Goal: Information Seeking & Learning: Learn about a topic

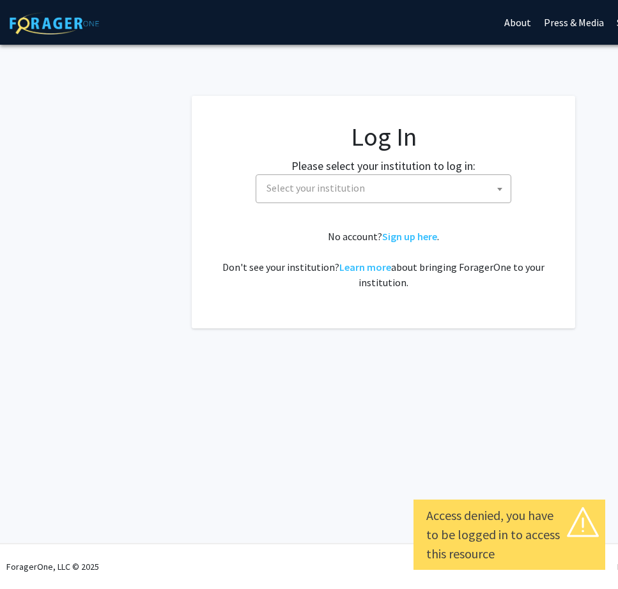
select select
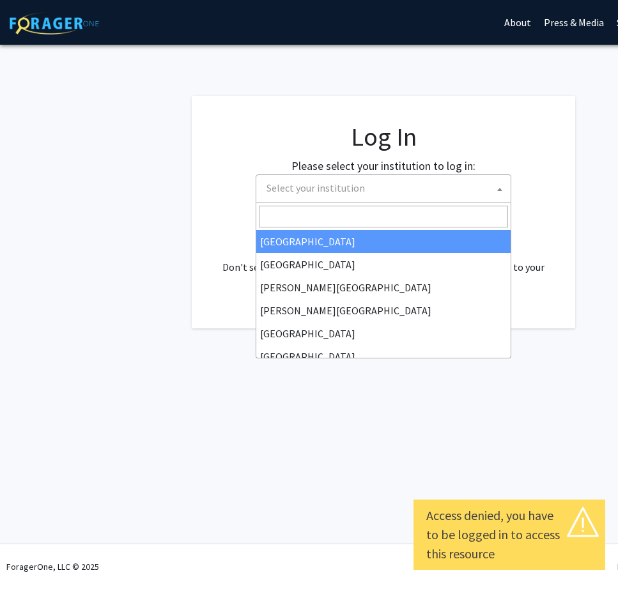
click at [398, 195] on span "Select your institution" at bounding box center [385, 188] width 249 height 26
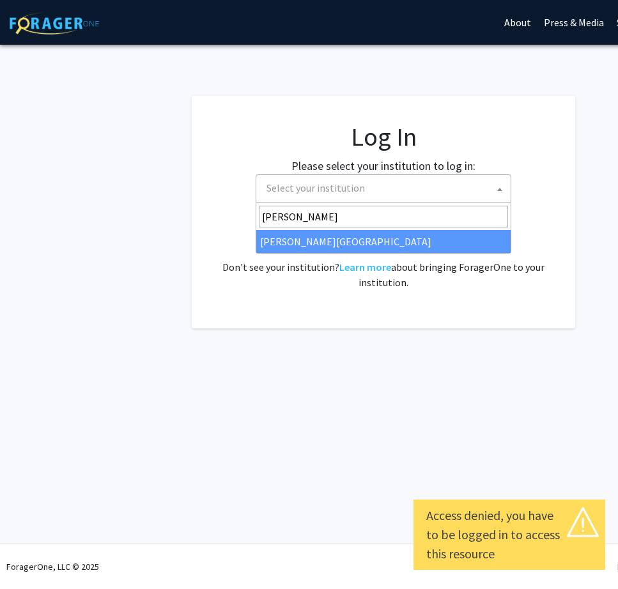
type input "[PERSON_NAME]"
select select "24"
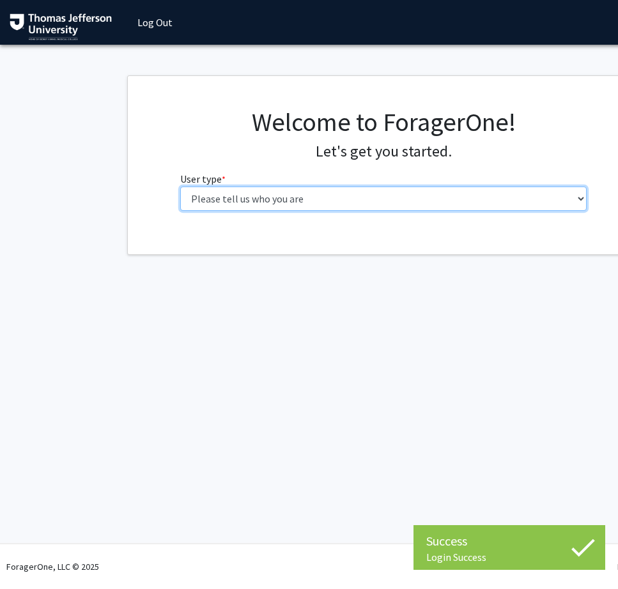
click at [267, 206] on select "Please tell us who you are Undergraduate Student Master's Student Doctoral Cand…" at bounding box center [383, 199] width 407 height 24
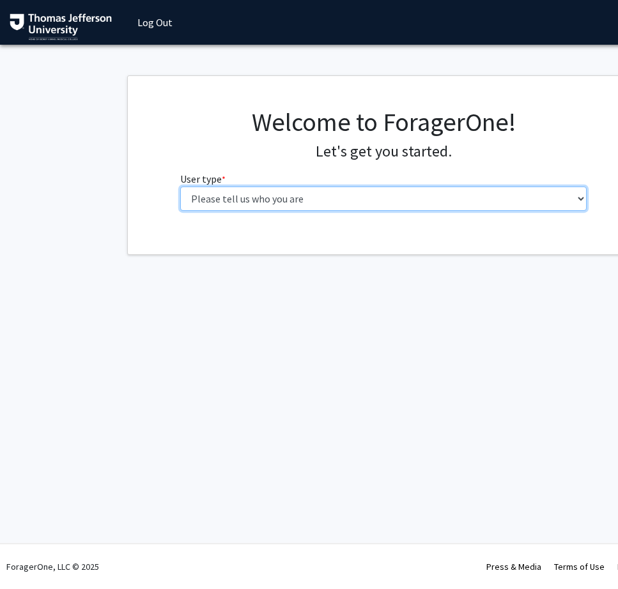
select select "3: doc"
click at [180, 187] on select "Please tell us who you are Undergraduate Student Master's Student Doctoral Cand…" at bounding box center [383, 199] width 407 height 24
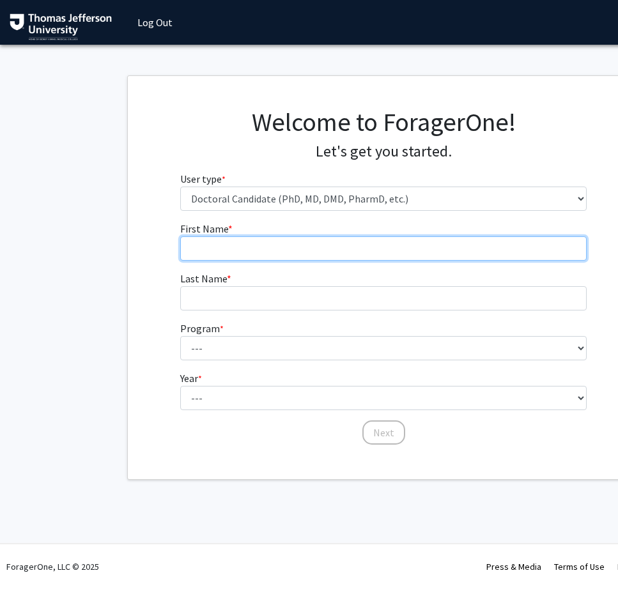
click at [325, 243] on input "First Name * required" at bounding box center [383, 248] width 407 height 24
type input "[PERSON_NAME]"
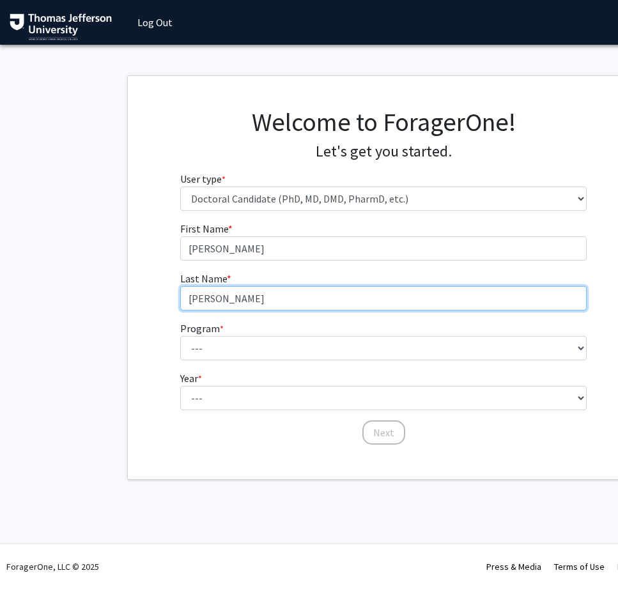
type input "[PERSON_NAME]"
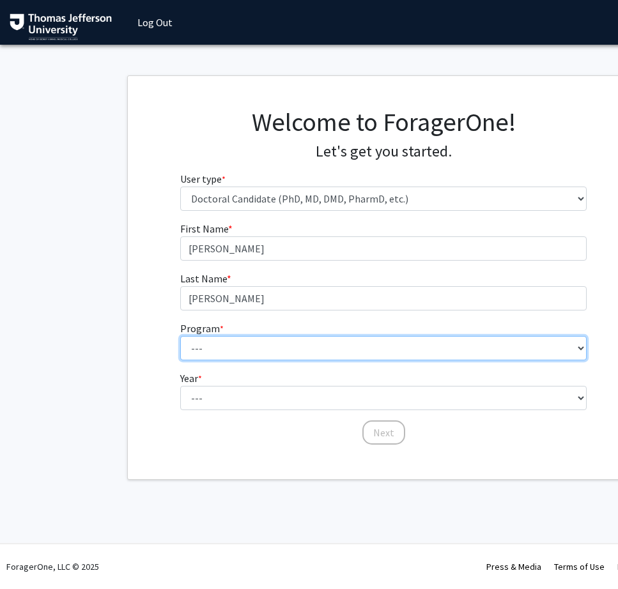
click at [322, 349] on select "--- Accelerated 3+3 BS in Health Sciences/Doctor of [MEDICAL_DATA] Accelerated …" at bounding box center [383, 348] width 407 height 24
select select "35: 815"
click at [180, 336] on select "--- Accelerated 3+3 BS in Health Sciences/Doctor of [MEDICAL_DATA] Accelerated …" at bounding box center [383, 348] width 407 height 24
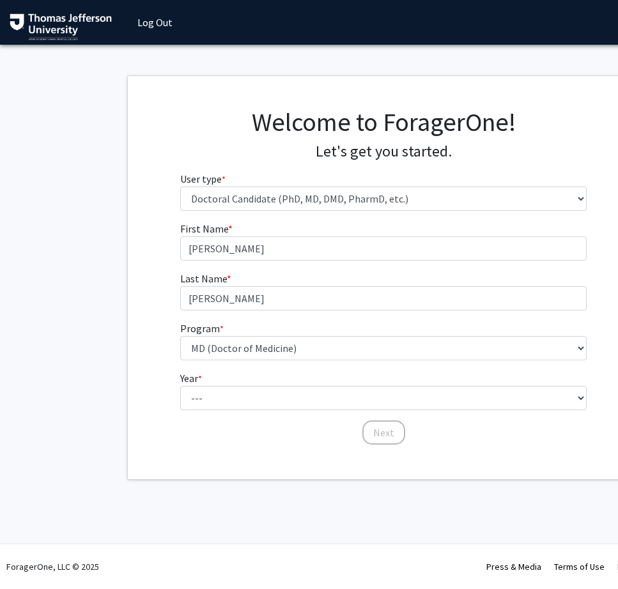
click at [272, 411] on form "First Name * required Hannah Last Name * required LaPoint Program * required --…" at bounding box center [383, 327] width 407 height 212
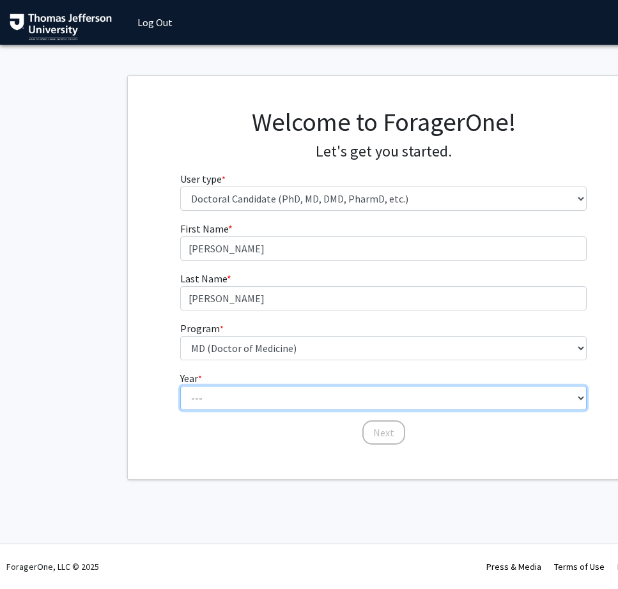
click at [267, 404] on select "--- First Year Second Year Third Year Fourth Year Fifth Year Sixth Year Seventh…" at bounding box center [383, 398] width 407 height 24
select select "1: first_year"
click at [180, 386] on select "--- First Year Second Year Third Year Fourth Year Fifth Year Sixth Year Seventh…" at bounding box center [383, 398] width 407 height 24
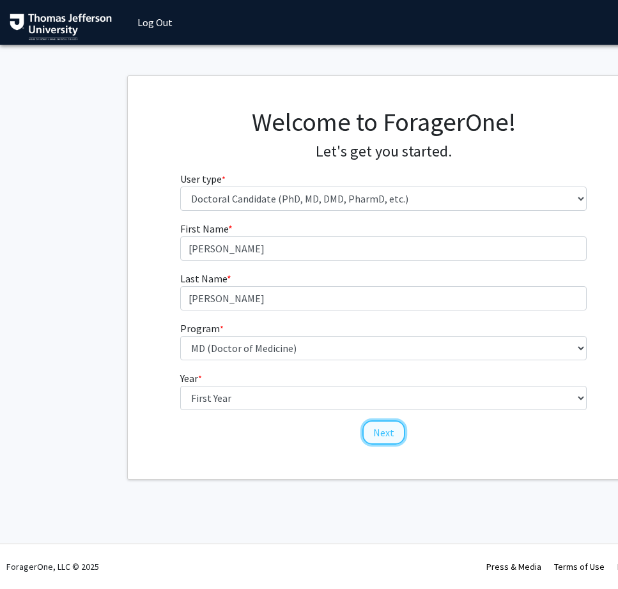
click at [389, 429] on button "Next" at bounding box center [383, 432] width 43 height 24
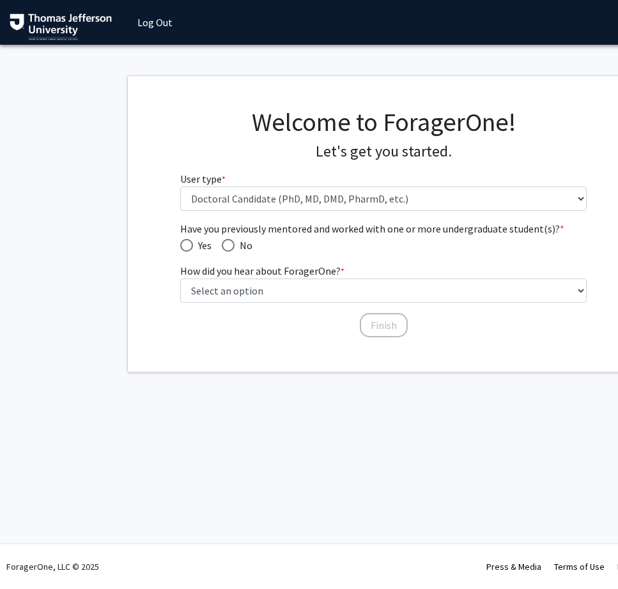
click at [193, 247] on span "Yes" at bounding box center [202, 245] width 19 height 15
click at [193, 247] on input "Yes" at bounding box center [186, 245] width 13 height 13
radio input "true"
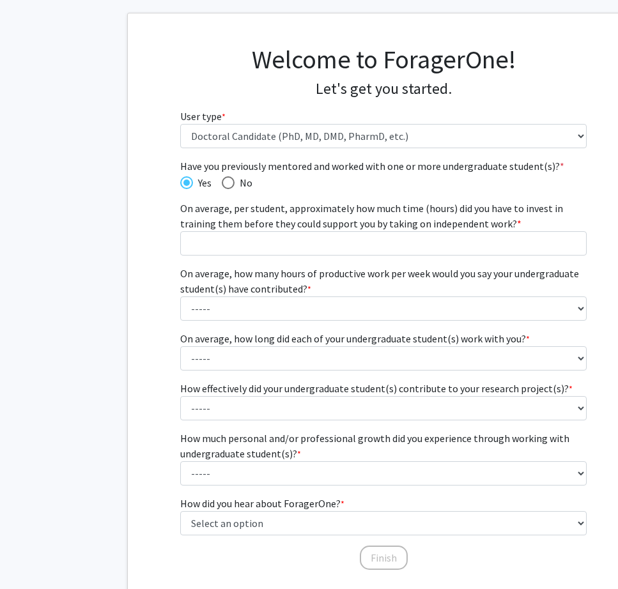
scroll to position [66, 0]
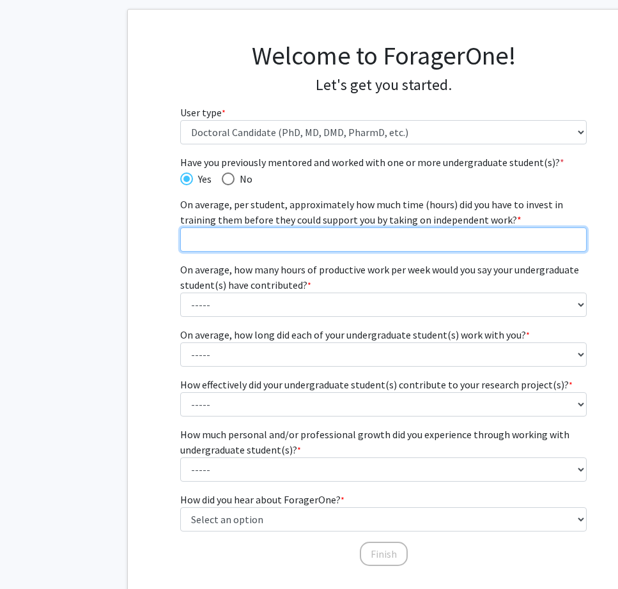
click at [318, 240] on input "On average, per student, approximately how much time (hours) did you have to in…" at bounding box center [383, 239] width 407 height 24
type input "20"
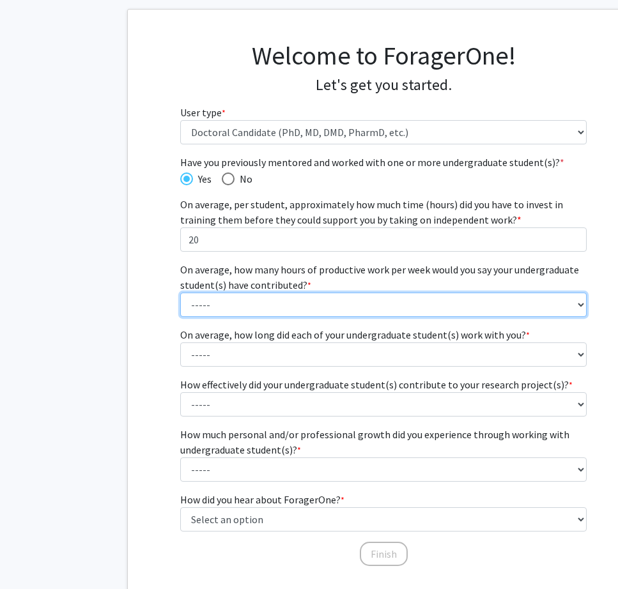
click at [263, 307] on select "----- 1 - 5 hours 6 - 10 hours 11 - 15 hours 16 - 20 hours 21 - 30 hours 31 - 4…" at bounding box center [383, 305] width 407 height 24
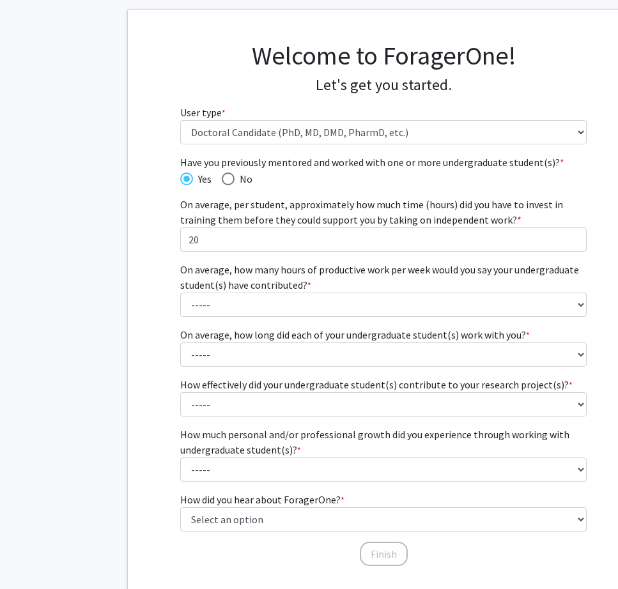
click at [227, 176] on span "Have you previously mentored and worked with one or more undergraduate student(…" at bounding box center [228, 178] width 13 height 13
click at [227, 176] on input "No" at bounding box center [228, 178] width 13 height 13
radio input "true"
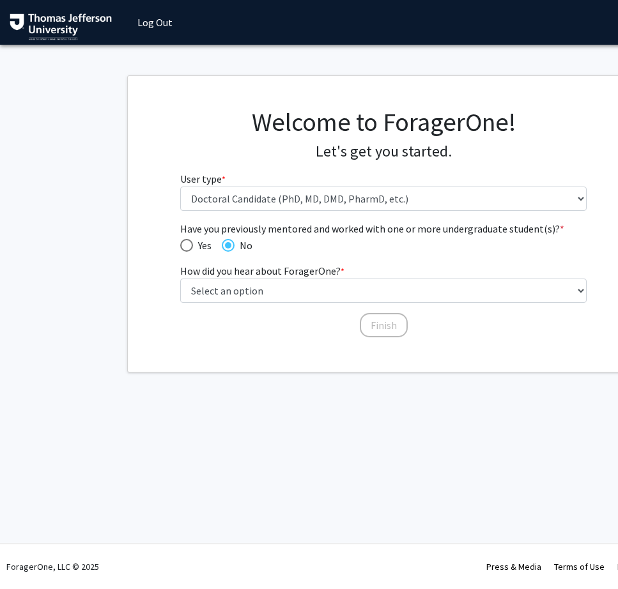
scroll to position [0, 0]
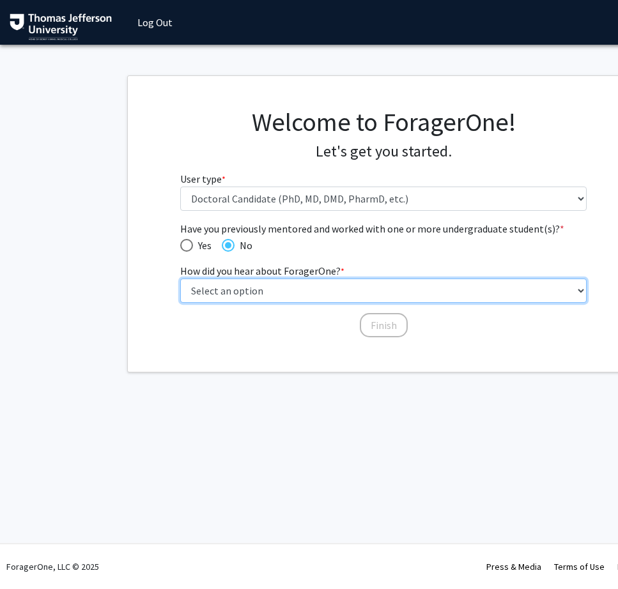
click at [277, 284] on select "Select an option Peer/student recommendation Faculty/staff recommendation Unive…" at bounding box center [383, 291] width 407 height 24
select select "3: university_website"
click at [180, 279] on select "Select an option Peer/student recommendation Faculty/staff recommendation Unive…" at bounding box center [383, 291] width 407 height 24
click at [293, 287] on select "Select an option Peer/student recommendation Faculty/staff recommendation Unive…" at bounding box center [383, 291] width 407 height 24
click at [180, 279] on select "Select an option Peer/student recommendation Faculty/staff recommendation Unive…" at bounding box center [383, 291] width 407 height 24
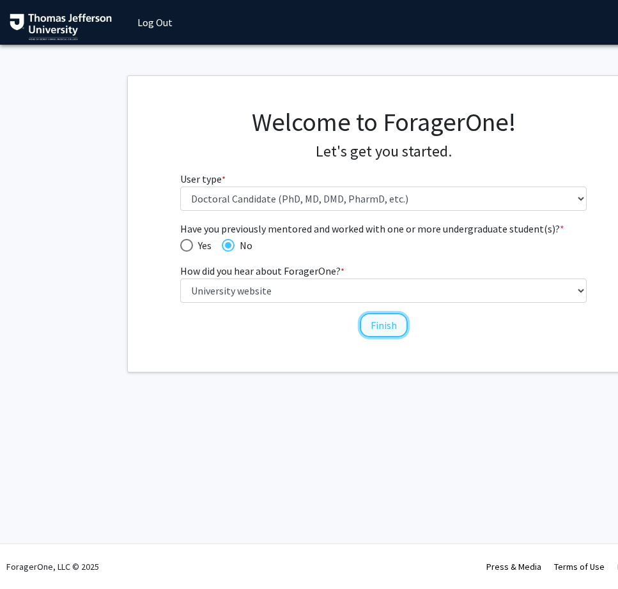
click at [375, 322] on button "Finish" at bounding box center [384, 325] width 48 height 24
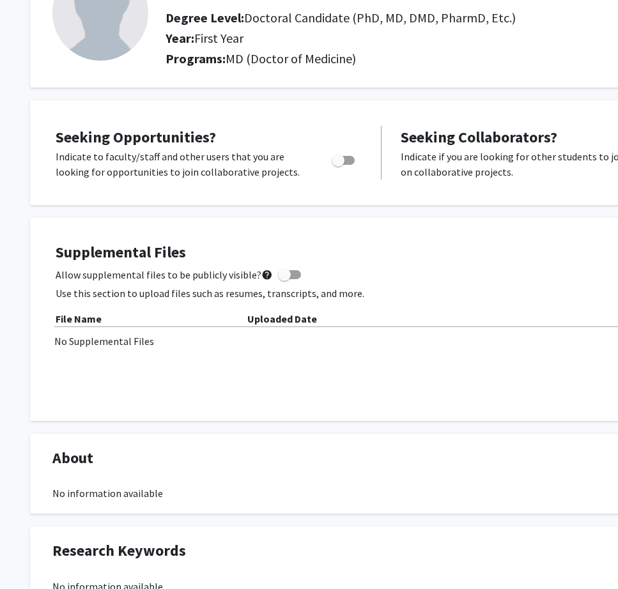
scroll to position [0, 2]
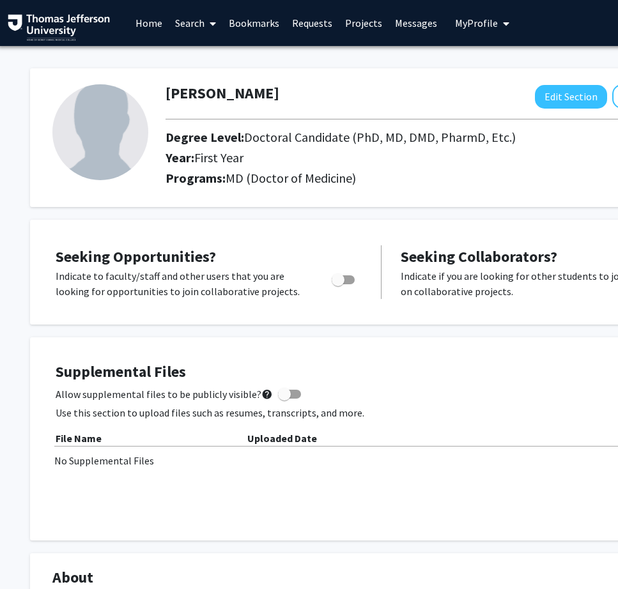
click at [200, 23] on link "Search" at bounding box center [196, 23] width 54 height 45
click at [216, 52] on span "Faculty/Staff" at bounding box center [216, 59] width 94 height 26
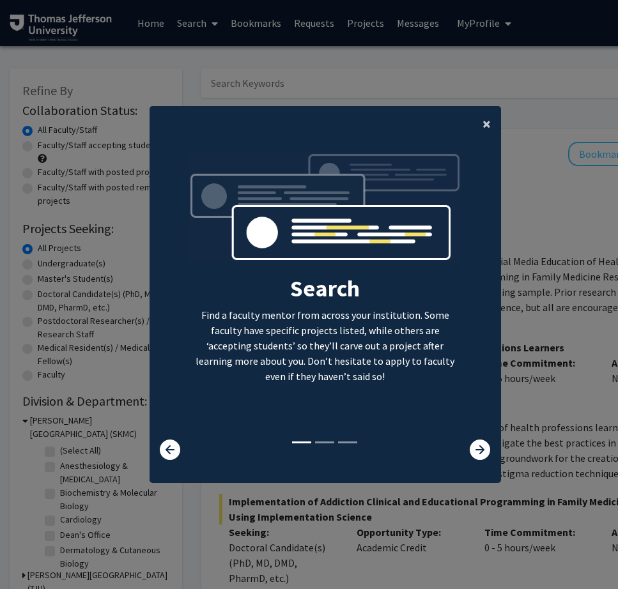
click at [484, 123] on span "×" at bounding box center [486, 124] width 8 height 20
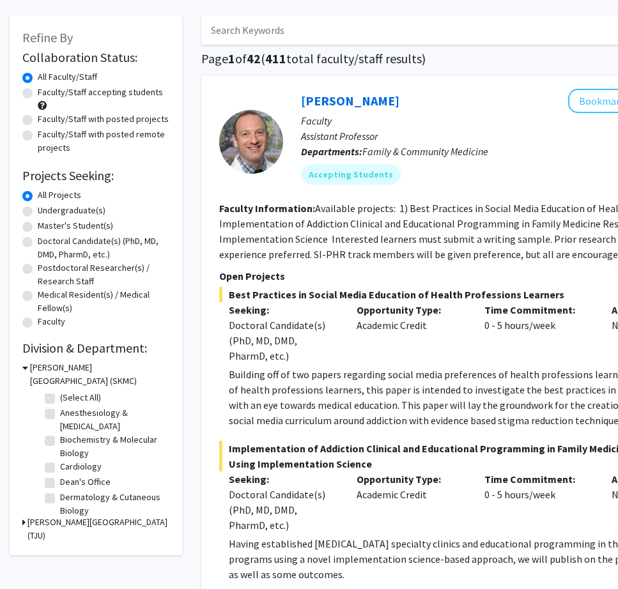
scroll to position [54, 0]
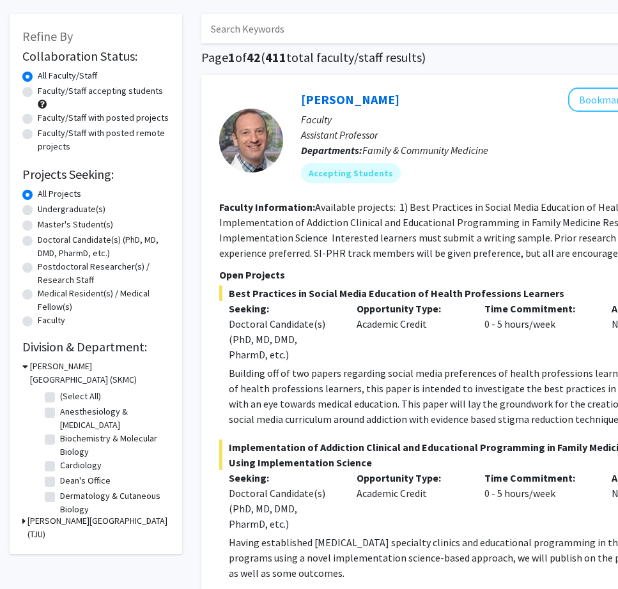
click at [80, 246] on label "Doctoral Candidate(s) (PhD, MD, DMD, PharmD, etc.)" at bounding box center [104, 246] width 132 height 27
click at [46, 241] on input "Doctoral Candidate(s) (PhD, MD, DMD, PharmD, etc.)" at bounding box center [42, 237] width 8 height 8
radio input "true"
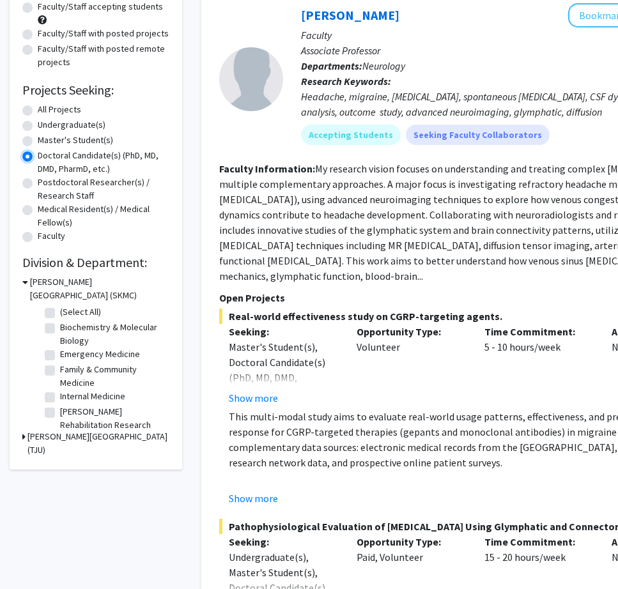
scroll to position [140, 0]
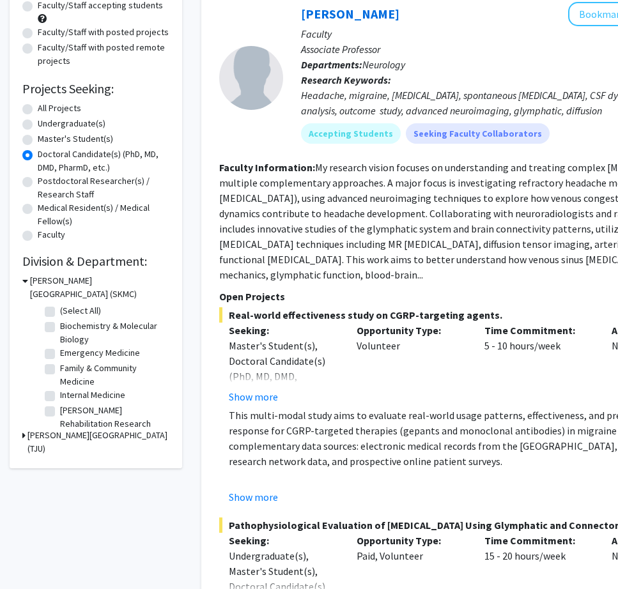
click at [71, 280] on h3 "Sidney Kimmel Medical College (SKMC)" at bounding box center [99, 287] width 139 height 27
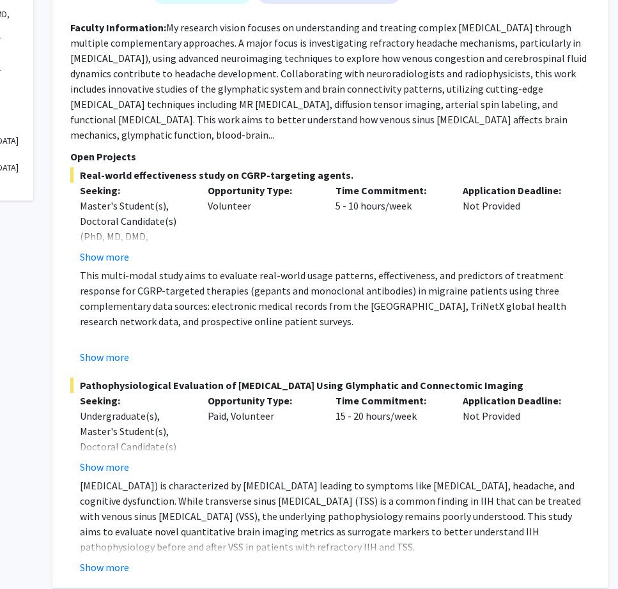
scroll to position [0, 149]
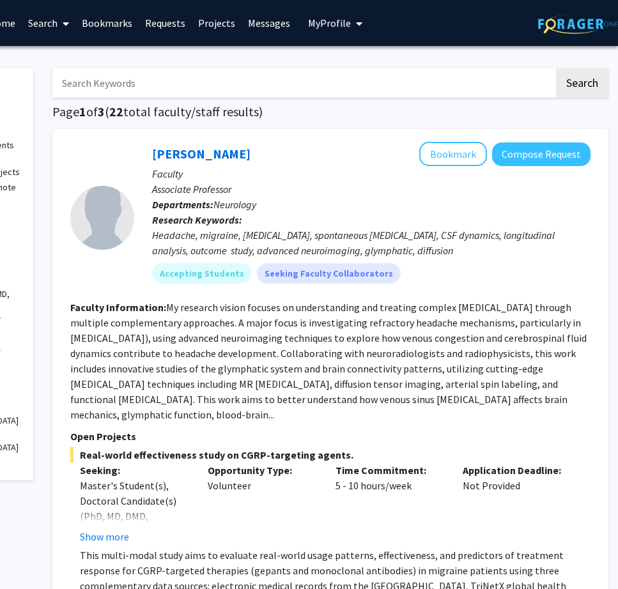
click at [227, 85] on input "Search Keywords" at bounding box center [302, 82] width 501 height 29
type input "genomic"
click at [556, 68] on button "Search" at bounding box center [582, 82] width 52 height 29
radio input "true"
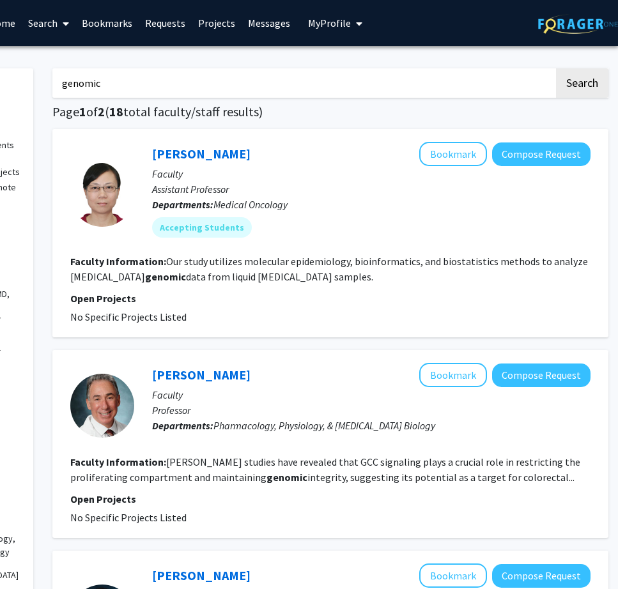
scroll to position [0, 130]
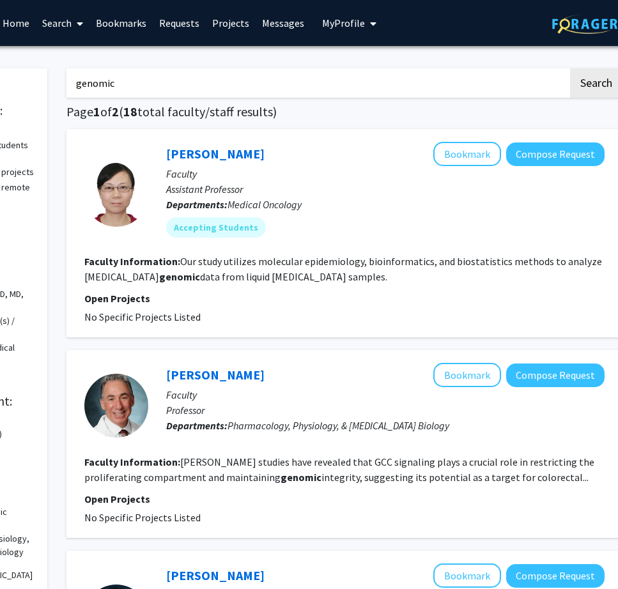
drag, startPoint x: 119, startPoint y: 82, endPoint x: 0, endPoint y: 76, distance: 119.6
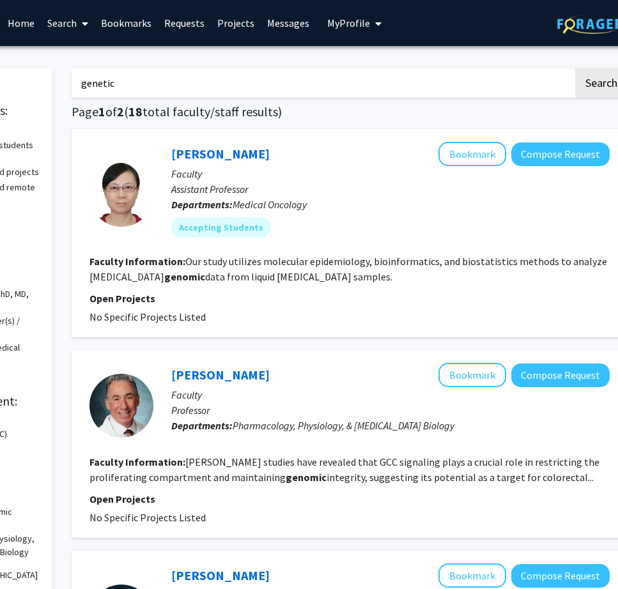
type input "genetic"
click at [575, 68] on button "Search" at bounding box center [601, 82] width 52 height 29
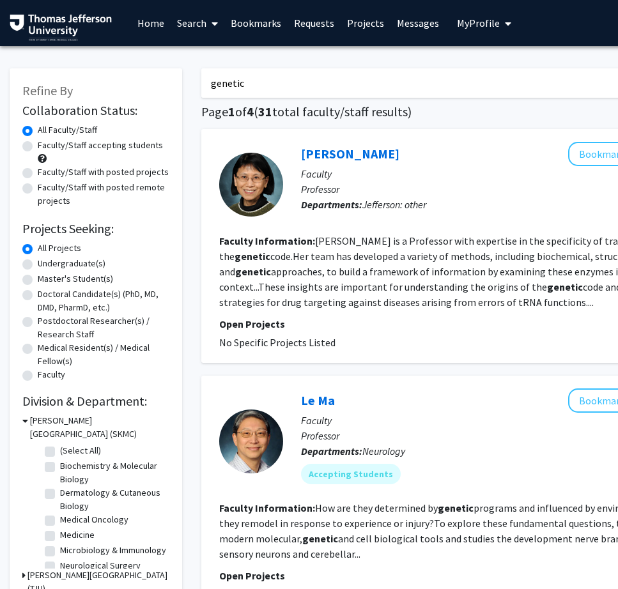
click at [74, 263] on label "Undergraduate(s)" at bounding box center [72, 263] width 68 height 13
click at [46, 263] on input "Undergraduate(s)" at bounding box center [42, 261] width 8 height 8
radio input "true"
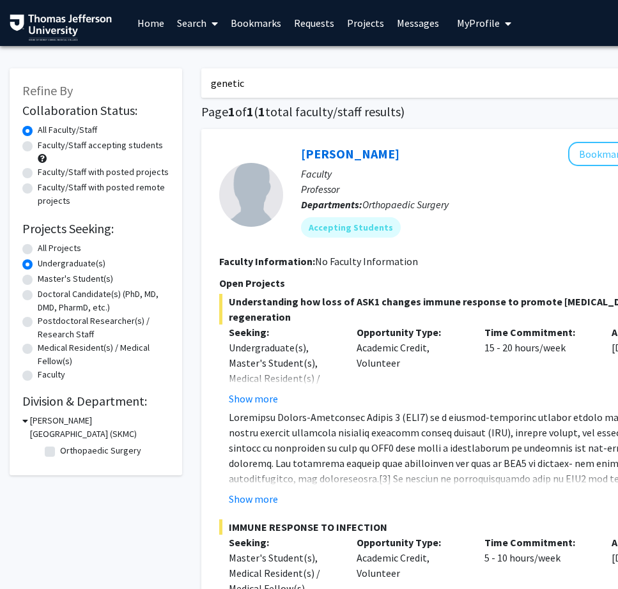
click at [83, 297] on label "Doctoral Candidate(s) (PhD, MD, DMD, PharmD, etc.)" at bounding box center [104, 300] width 132 height 27
click at [46, 296] on input "Doctoral Candidate(s) (PhD, MD, DMD, PharmD, etc.)" at bounding box center [42, 291] width 8 height 8
radio input "true"
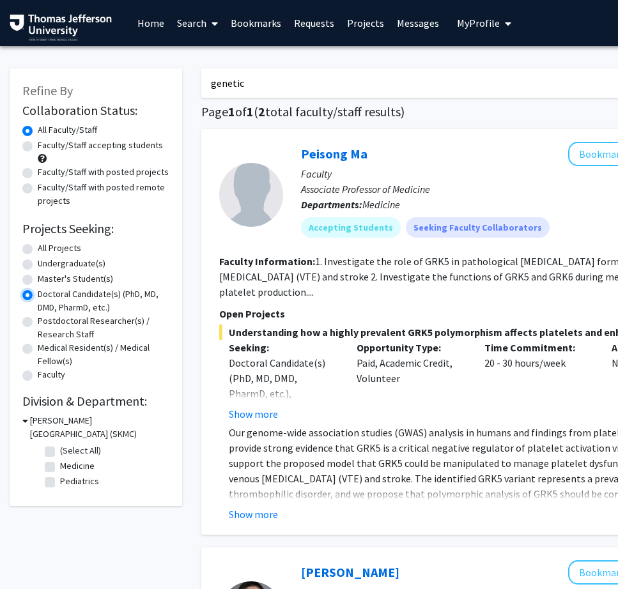
scroll to position [0, 149]
